Goal: Task Accomplishment & Management: Use online tool/utility

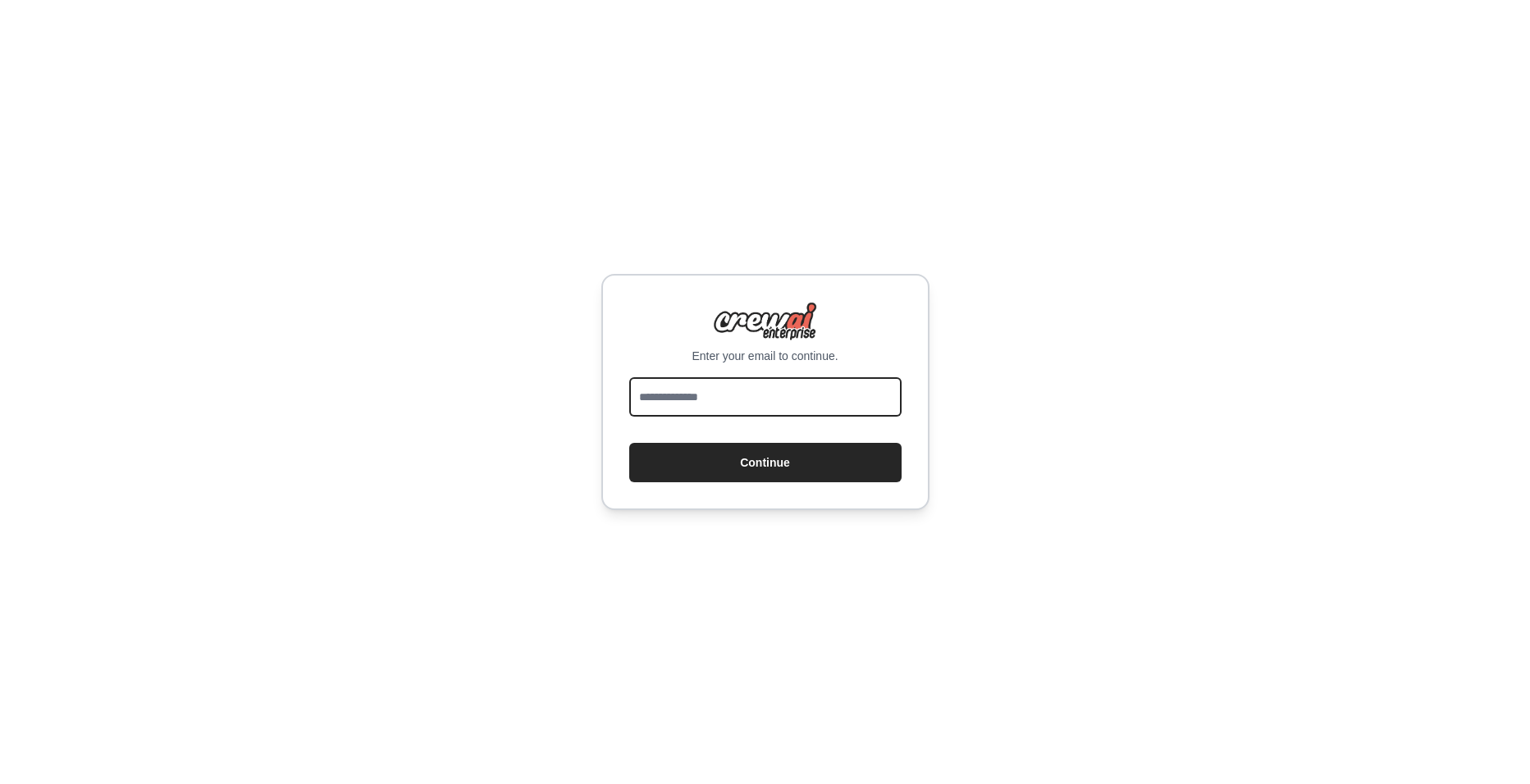
click at [673, 401] on input "email" at bounding box center [765, 397] width 273 height 40
type input "**********"
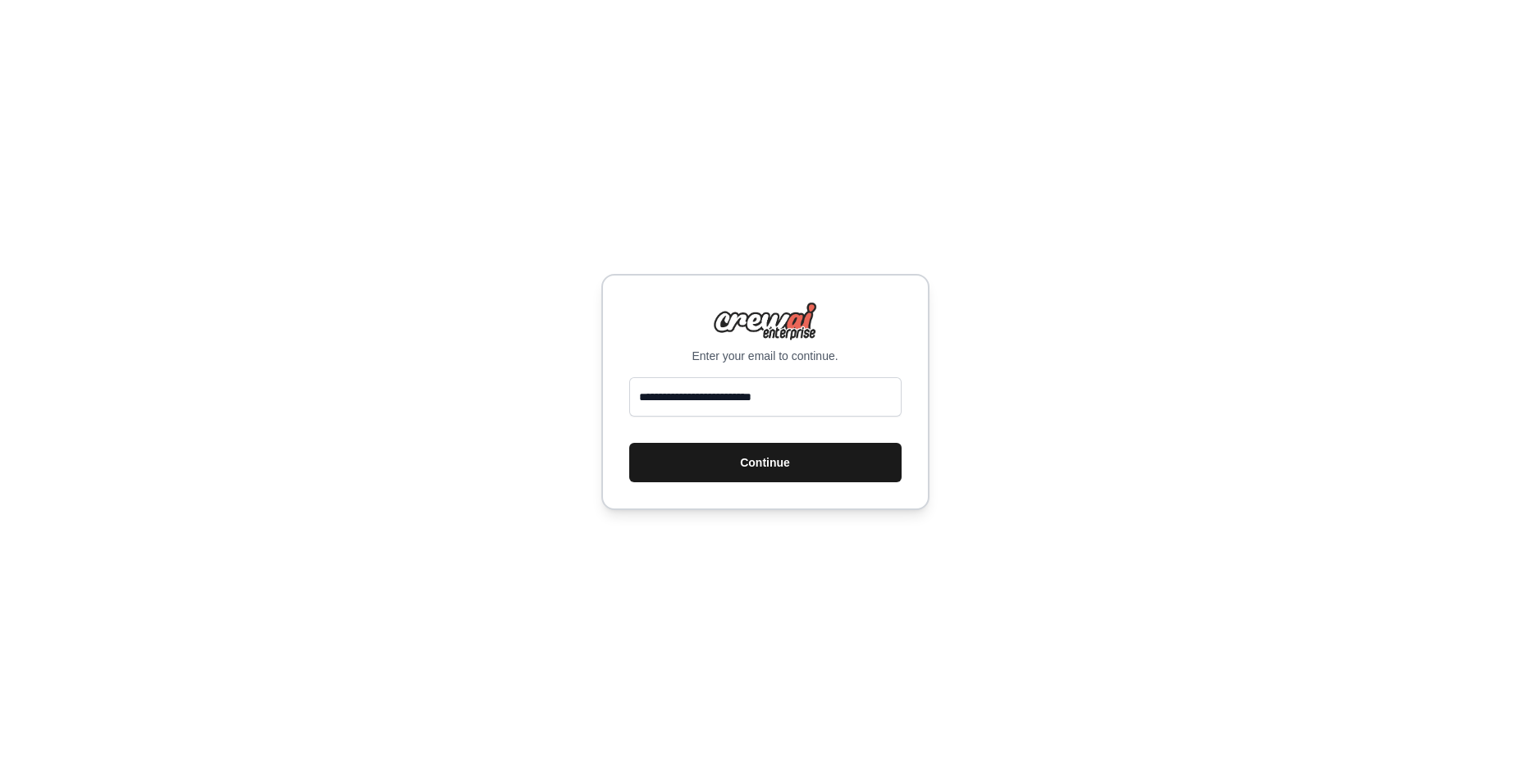
click at [706, 460] on button "Continue" at bounding box center [765, 462] width 273 height 40
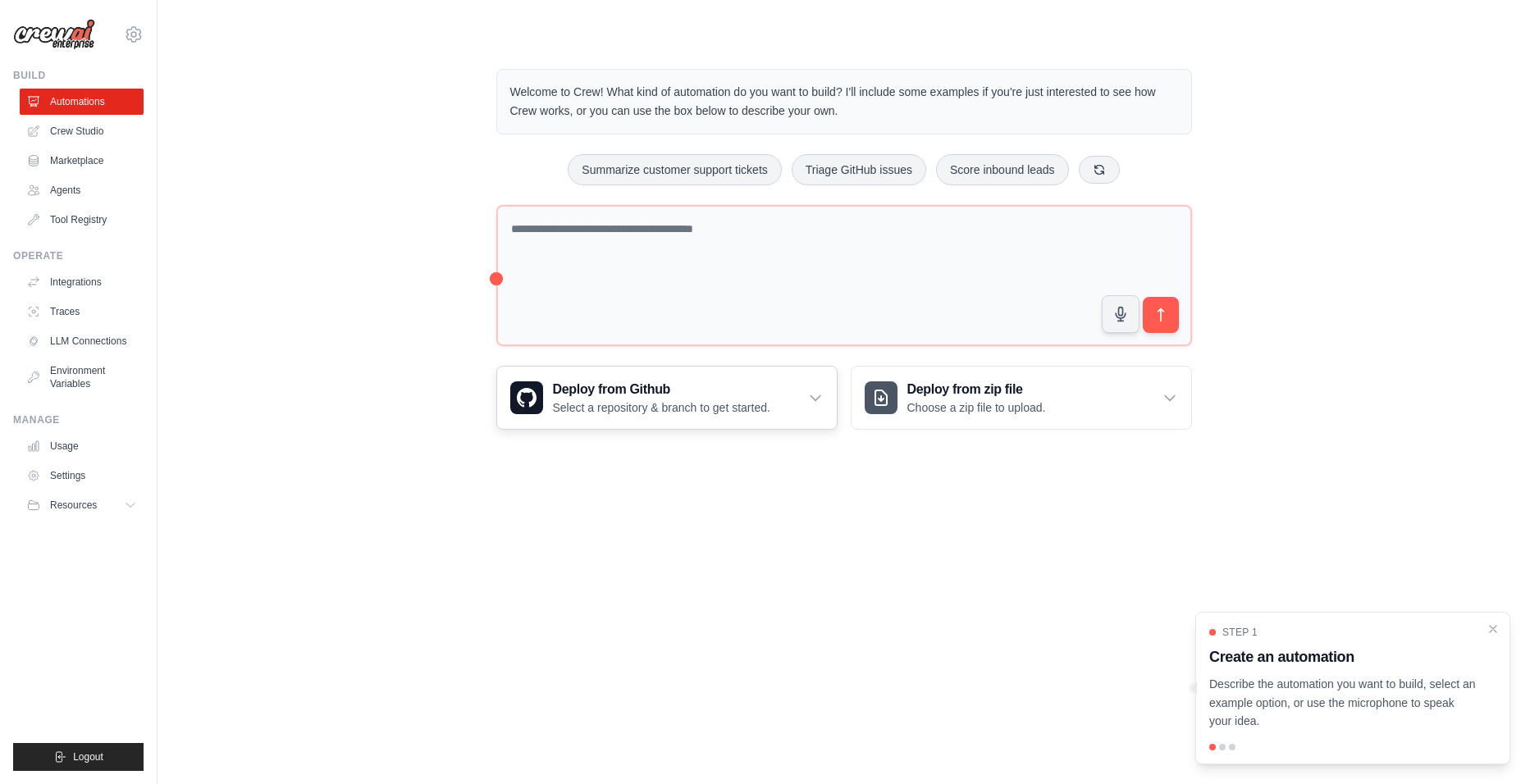
drag, startPoint x: 595, startPoint y: 405, endPoint x: 537, endPoint y: 498, distance: 109.6
click at [595, 406] on p "Select a repository & branch to get started." at bounding box center [662, 407] width 217 height 16
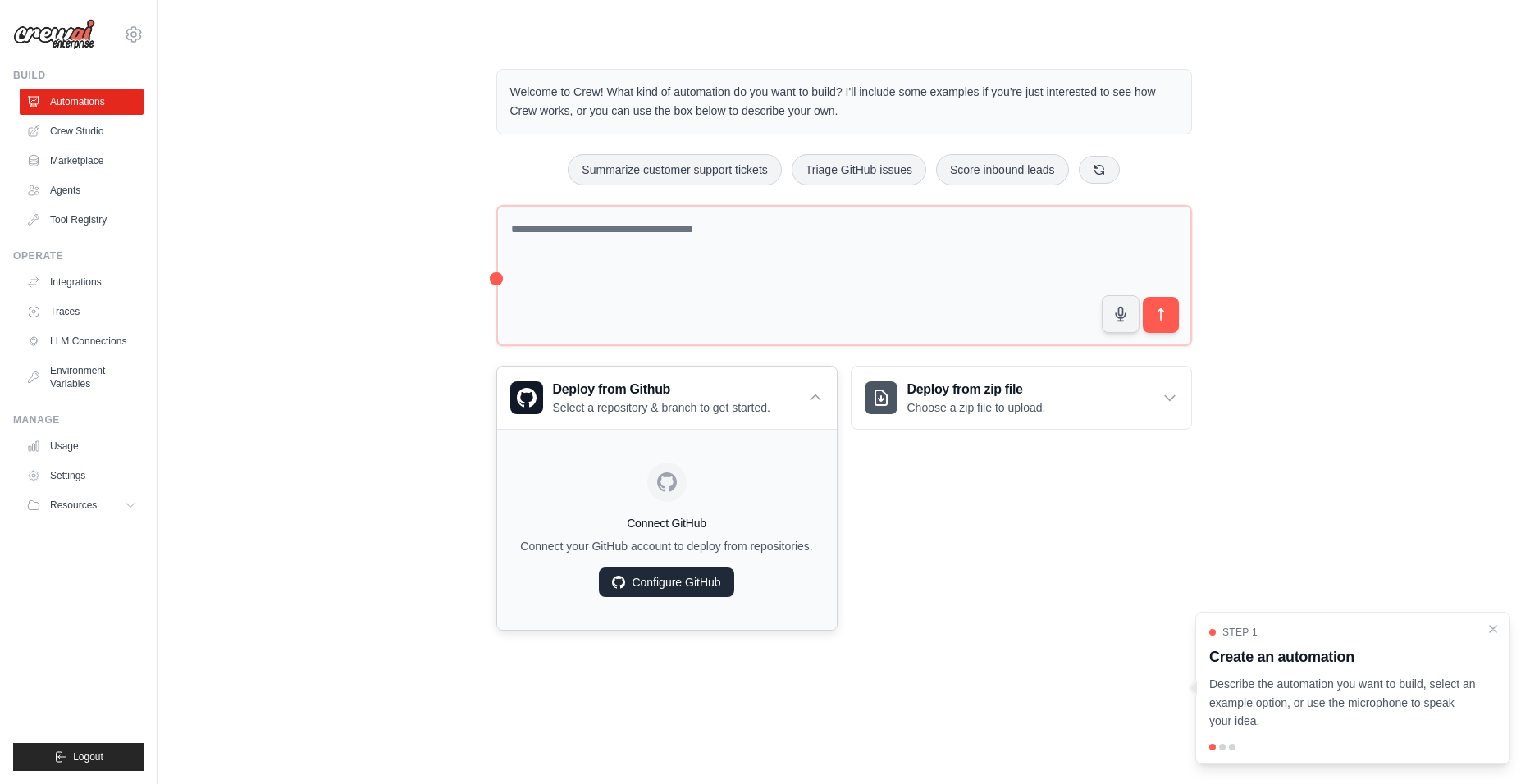
click at [680, 586] on link "Configure GitHub" at bounding box center [666, 582] width 135 height 29
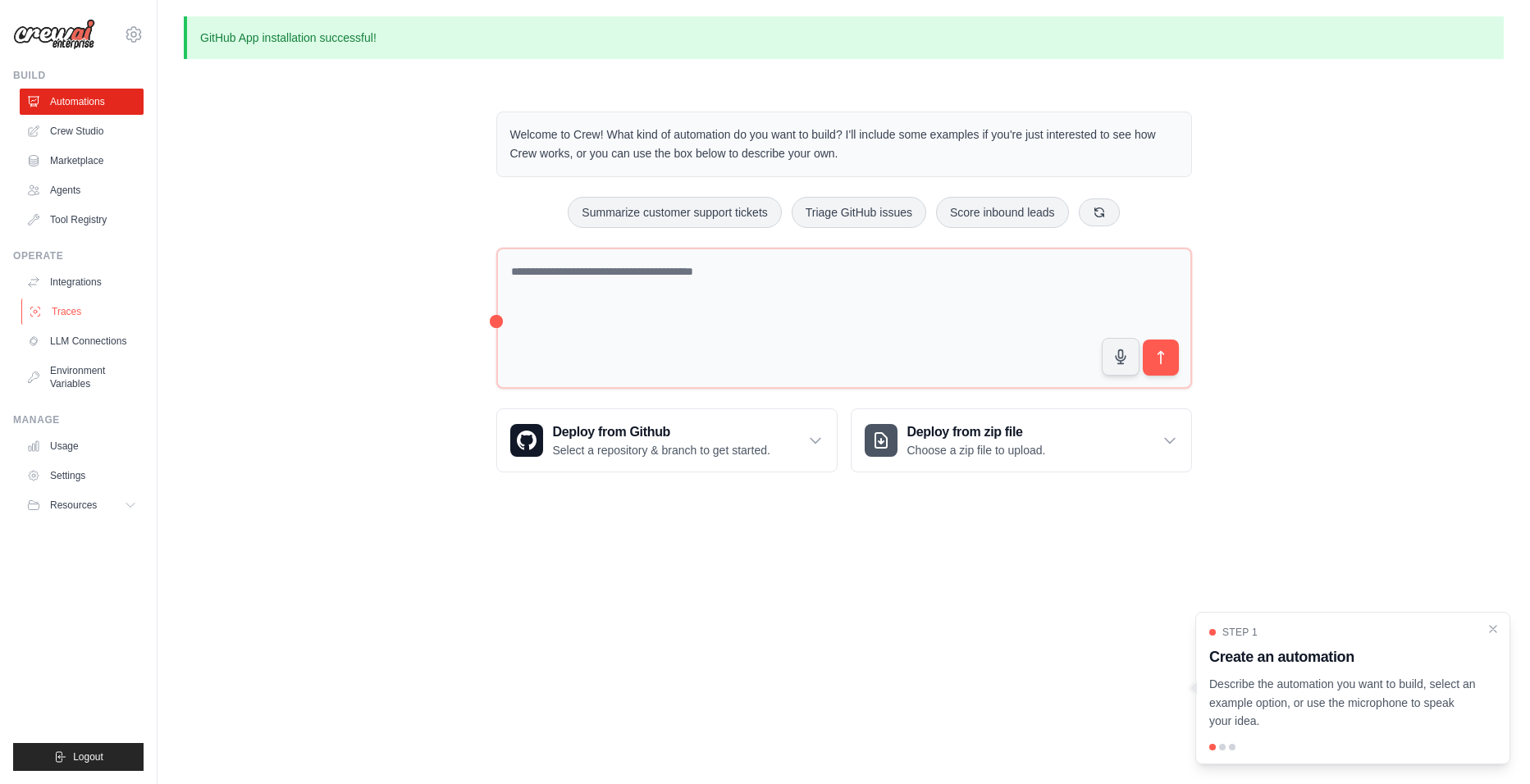
click at [84, 317] on link "Traces" at bounding box center [84, 311] width 124 height 26
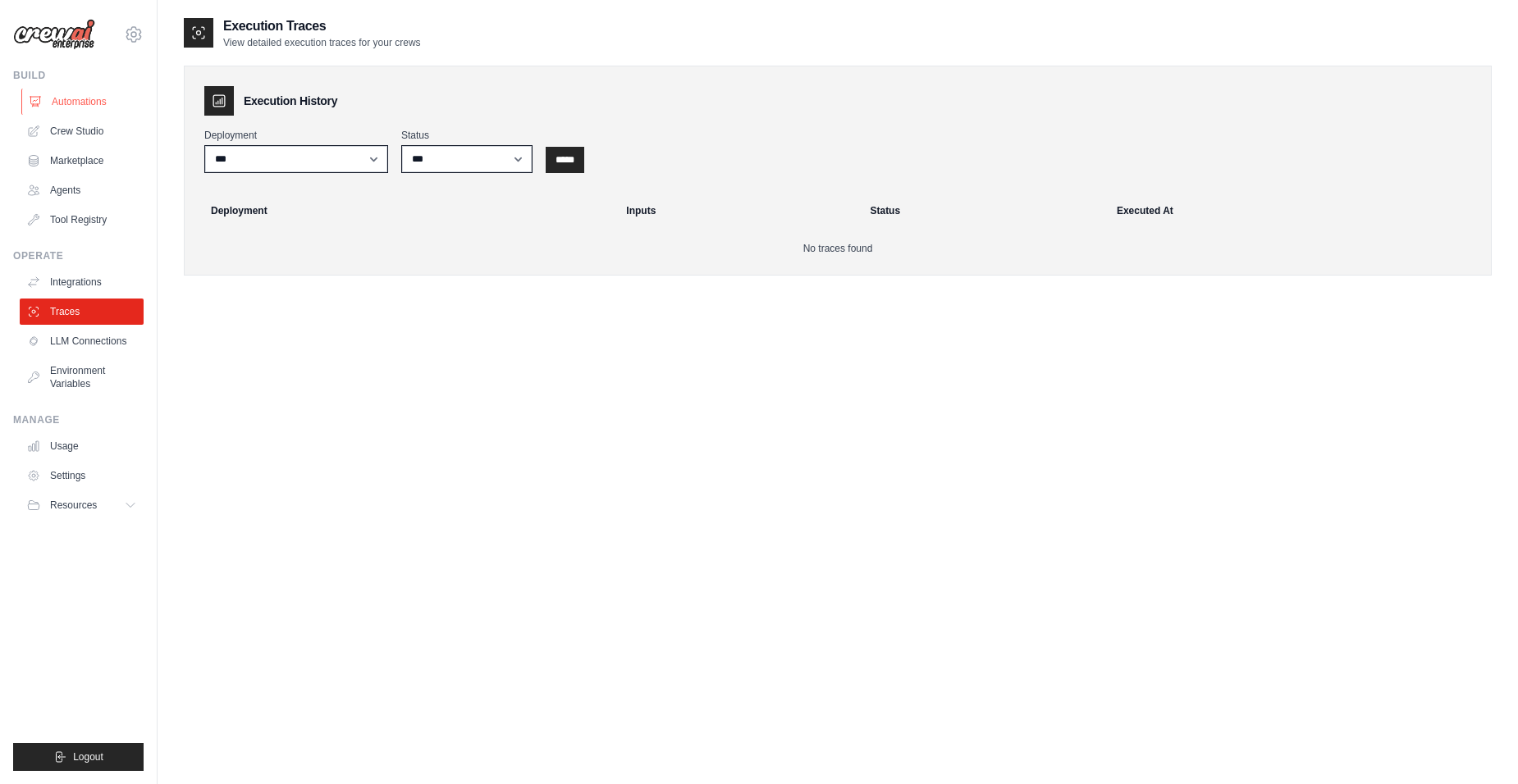
click at [82, 97] on link "Automations" at bounding box center [84, 102] width 124 height 26
